Goal: Transaction & Acquisition: Purchase product/service

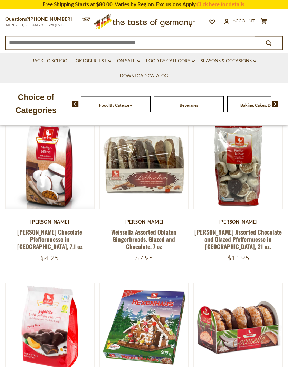
scroll to position [63, 0]
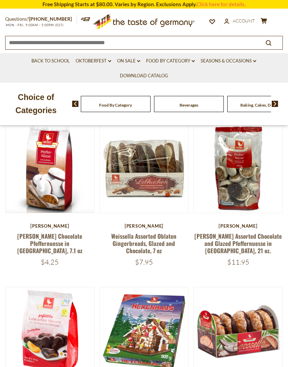
click at [54, 195] on link at bounding box center [50, 168] width 75 height 75
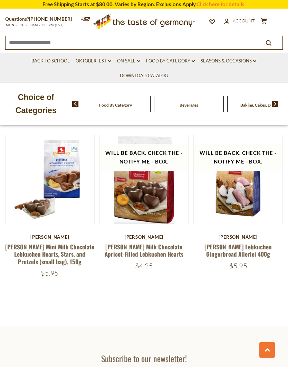
scroll to position [857, 0]
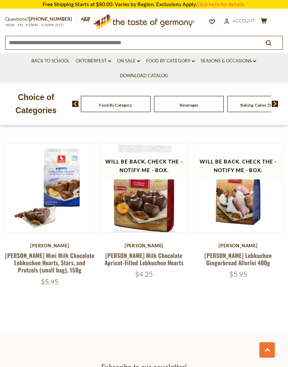
click at [244, 216] on img at bounding box center [238, 188] width 89 height 89
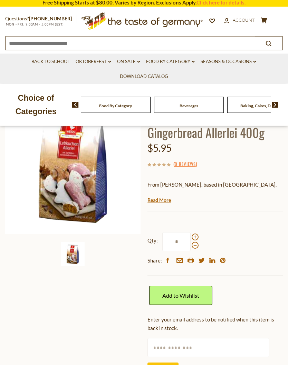
scroll to position [8, 0]
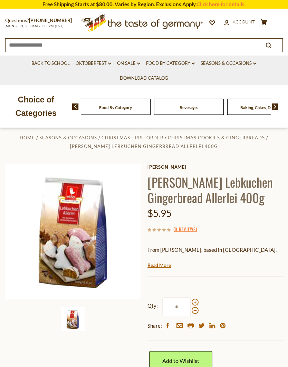
click at [205, 184] on h1 "[PERSON_NAME] Lebkuchen Gingerbread Allerlei 400g" at bounding box center [214, 189] width 135 height 31
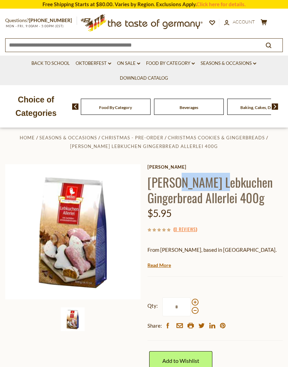
click at [250, 234] on div "[PERSON_NAME] [PERSON_NAME] Lebkuchen Gingerbread Allerlei 400g $5.95 ( 0 Revie…" at bounding box center [214, 308] width 135 height 288
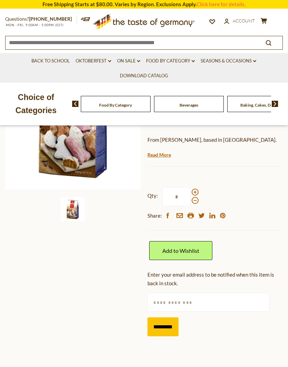
scroll to position [0, 0]
